Goal: Transaction & Acquisition: Purchase product/service

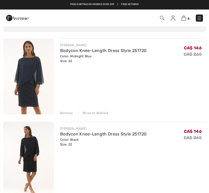
scroll to position [39, 0]
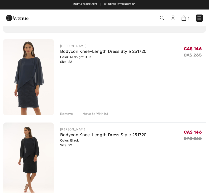
click at [36, 147] on img at bounding box center [28, 160] width 51 height 76
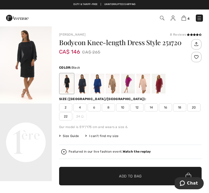
click at [37, 57] on img "1 / 1" at bounding box center [26, 64] width 52 height 77
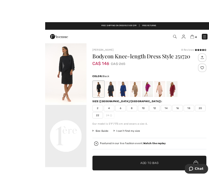
scroll to position [15, 0]
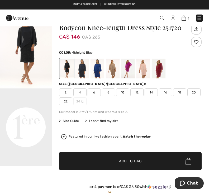
click at [85, 68] on div at bounding box center [82, 68] width 14 height 20
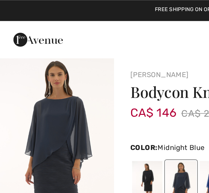
scroll to position [0, 0]
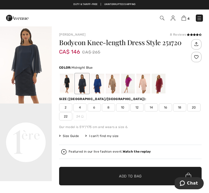
click at [185, 20] on img at bounding box center [183, 18] width 4 height 5
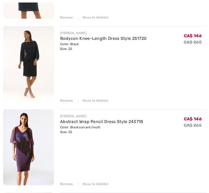
scroll to position [136, 0]
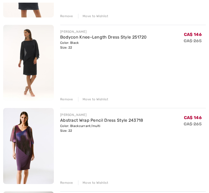
click at [98, 100] on div "Move to Wishlist" at bounding box center [93, 99] width 30 height 5
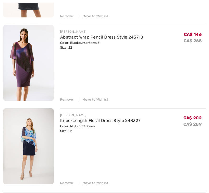
click at [101, 100] on div "Move to Wishlist" at bounding box center [93, 99] width 30 height 5
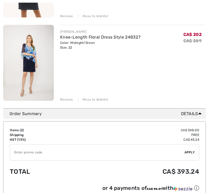
click at [100, 100] on div "Move to Wishlist" at bounding box center [93, 99] width 30 height 5
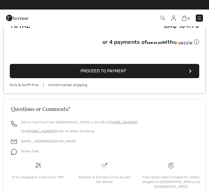
scroll to position [207, 0]
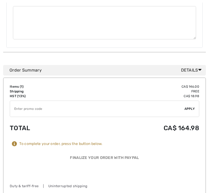
scroll to position [251, 0]
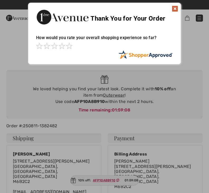
click at [72, 48] on span at bounding box center [69, 46] width 6 height 6
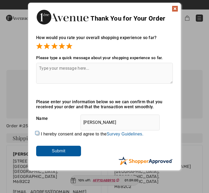
click at [55, 74] on textarea at bounding box center [104, 73] width 136 height 21
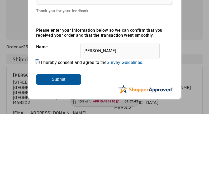
type textarea "Always my preferred store by far.huge selection of beautiful items and superb c…"
click at [67, 153] on input "Submit" at bounding box center [58, 158] width 45 height 11
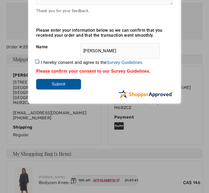
click at [38, 62] on input "I hereby consent and agree to the By submitting a review, you grant permission …" at bounding box center [37, 61] width 3 height 3
checkbox input "true"
click at [68, 84] on input "Submit" at bounding box center [58, 84] width 45 height 11
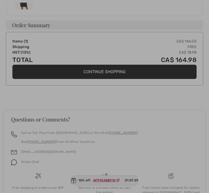
scroll to position [263, 0]
